Goal: Find specific fact: Find specific fact

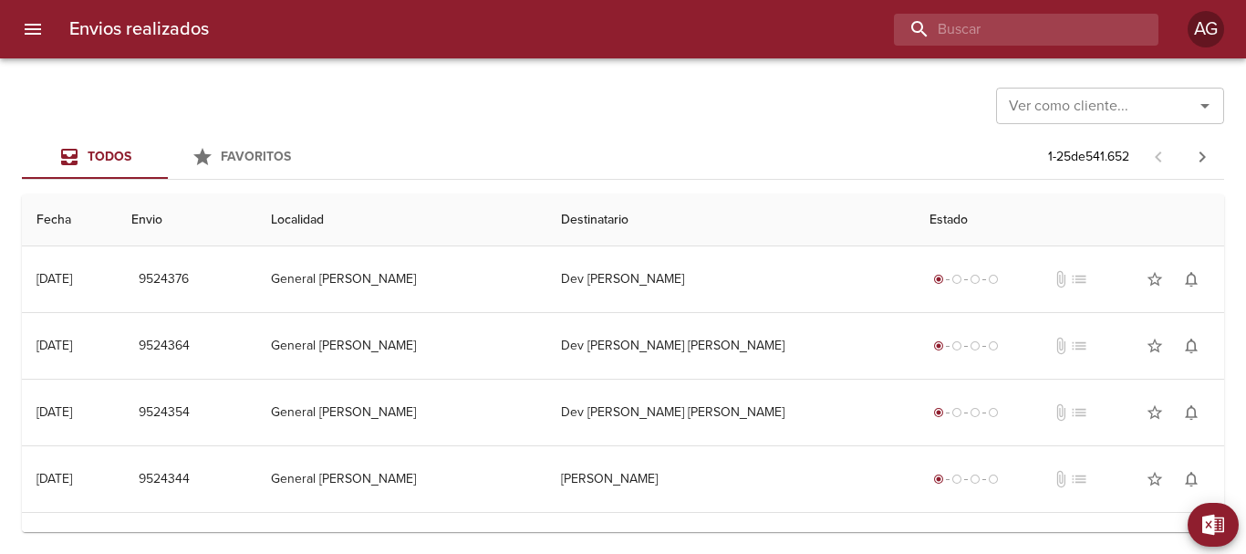
click at [1018, 31] on input "buscar" at bounding box center [1011, 30] width 234 height 32
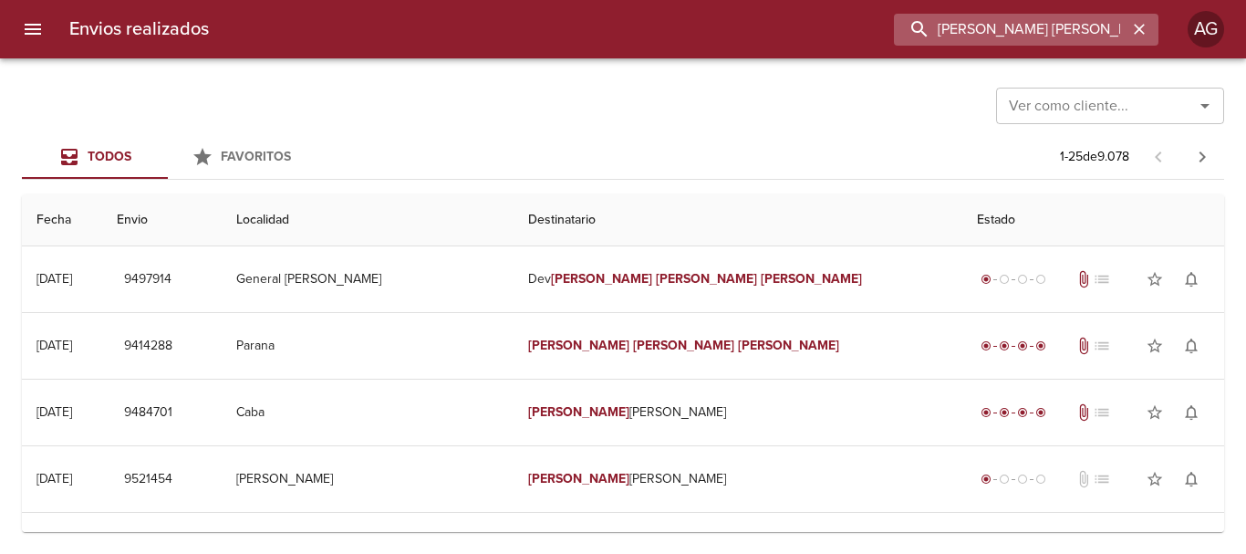
click at [1006, 36] on input "[PERSON_NAME] [PERSON_NAME]" at bounding box center [1011, 30] width 234 height 32
click at [1006, 36] on input "9497914" at bounding box center [1011, 30] width 234 height 32
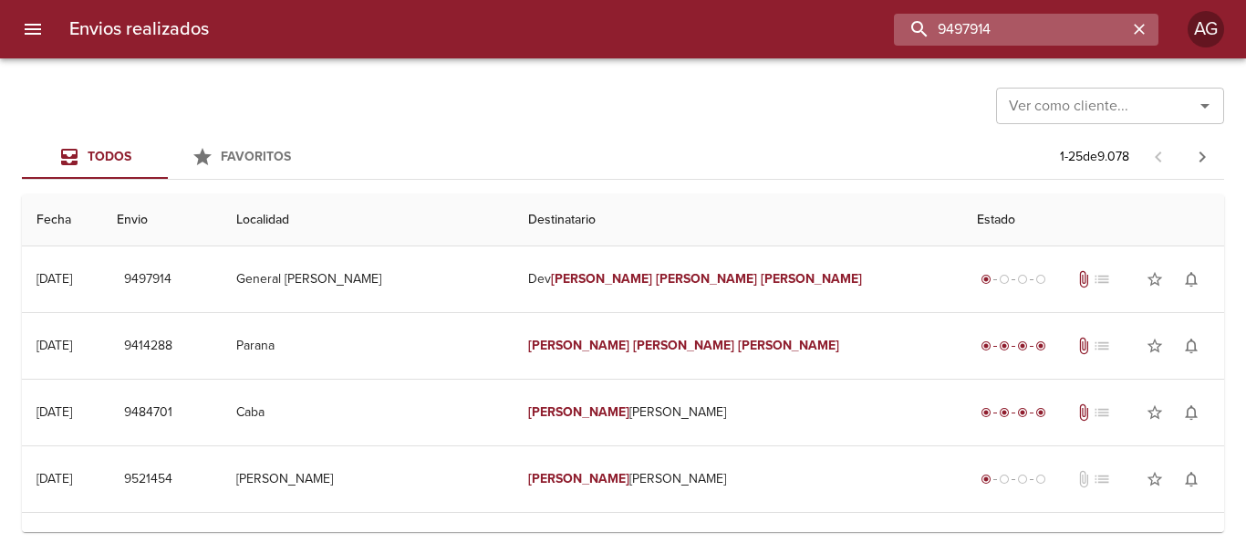
paste input "266586"
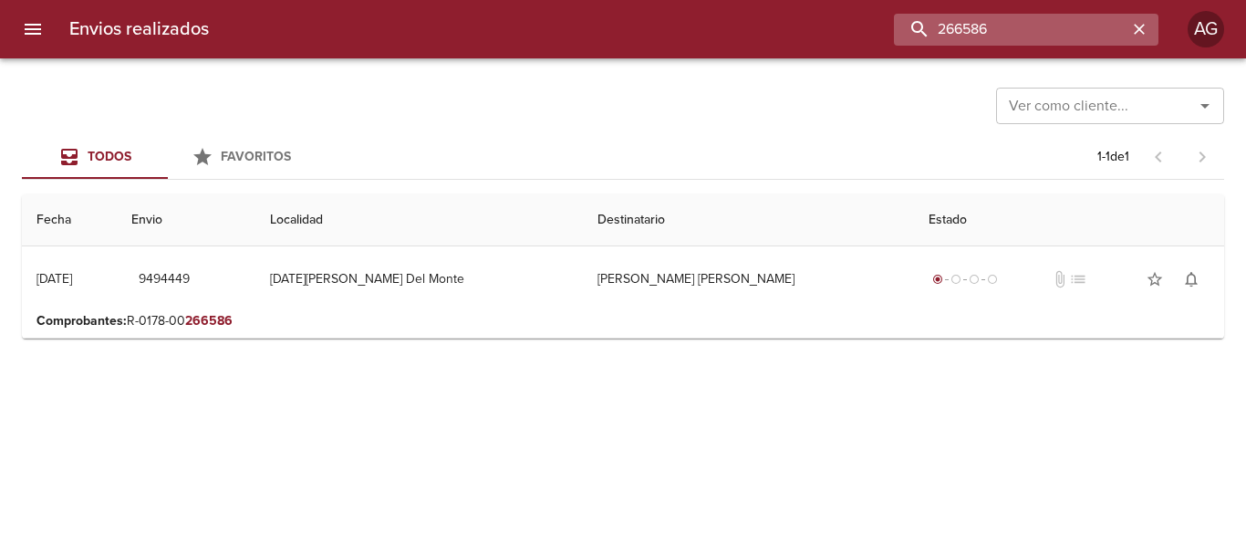
click at [1018, 35] on input "266586" at bounding box center [1011, 30] width 234 height 32
click at [1018, 35] on input "9494449" at bounding box center [1011, 30] width 234 height 32
type input "9494449"
